Goal: Task Accomplishment & Management: Use online tool/utility

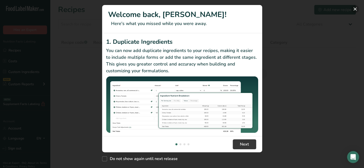
click at [355, 8] on button "New Features" at bounding box center [355, 9] width 8 height 8
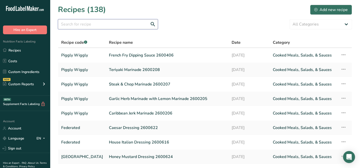
click at [79, 26] on input "text" at bounding box center [108, 24] width 100 height 10
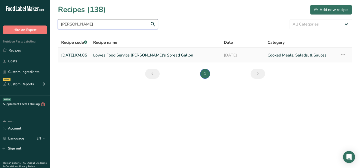
type input "[PERSON_NAME]"
click at [107, 57] on link "Lowes Food Service [PERSON_NAME]'s Spread Gallon" at bounding box center [155, 55] width 125 height 11
